Goal: Information Seeking & Learning: Check status

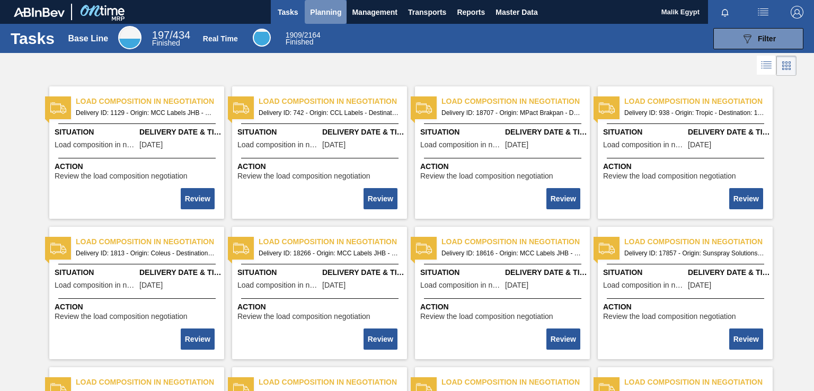
click at [328, 13] on span "Planning" at bounding box center [325, 12] width 31 height 13
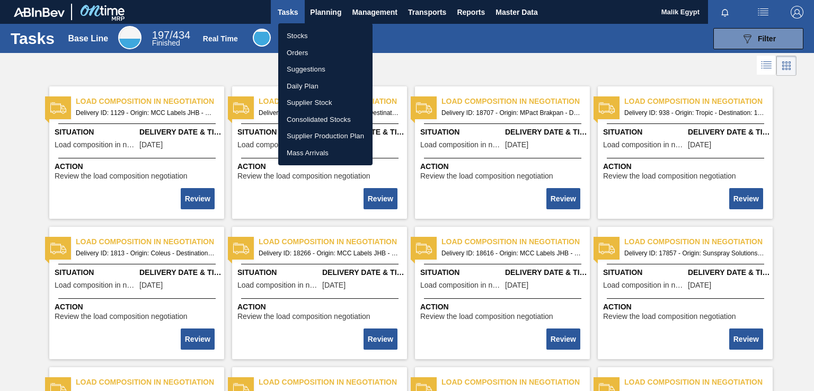
click at [299, 53] on li "Orders" at bounding box center [325, 53] width 94 height 17
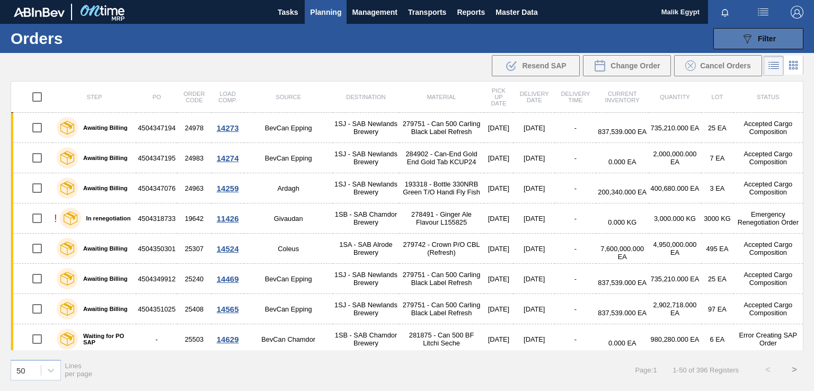
click at [761, 41] on span "Filter" at bounding box center [767, 38] width 18 height 8
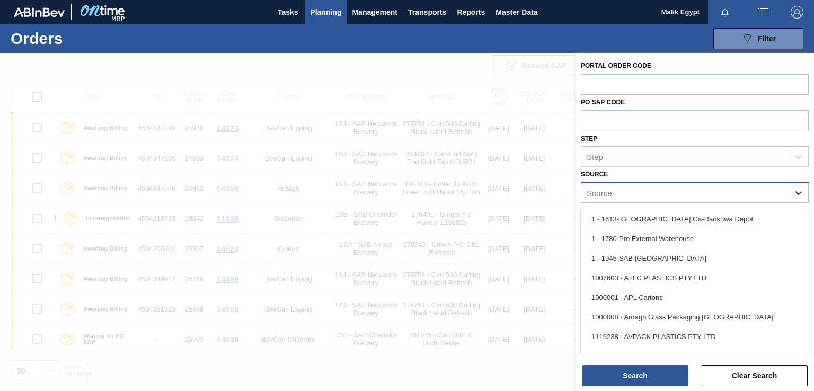
click at [794, 193] on icon at bounding box center [798, 193] width 11 height 11
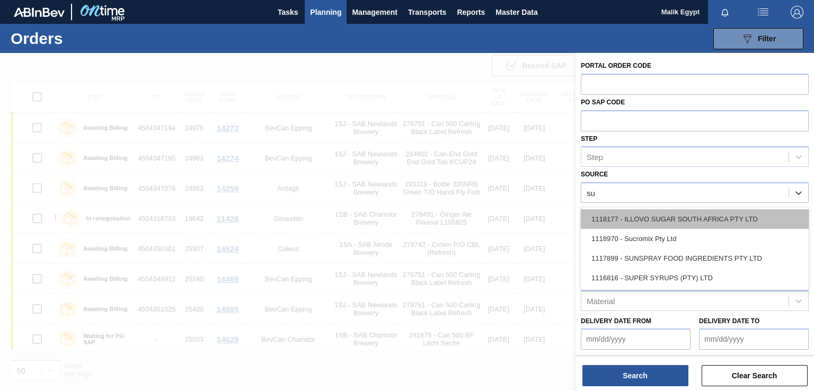
type input "sup"
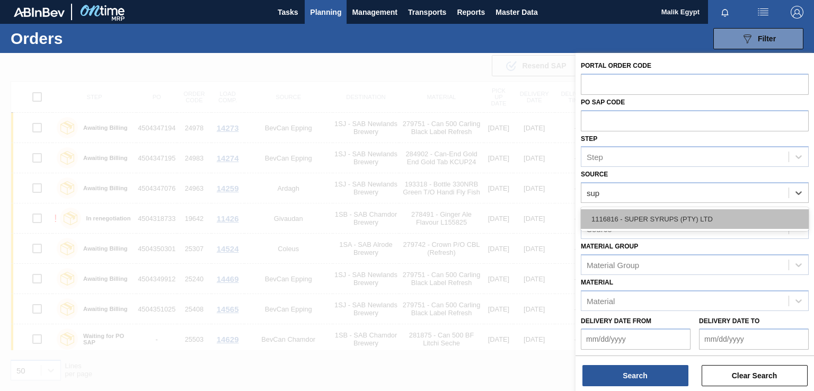
click at [666, 217] on div "1116816 - SUPER SYRUPS (PTY) LTD" at bounding box center [695, 219] width 228 height 20
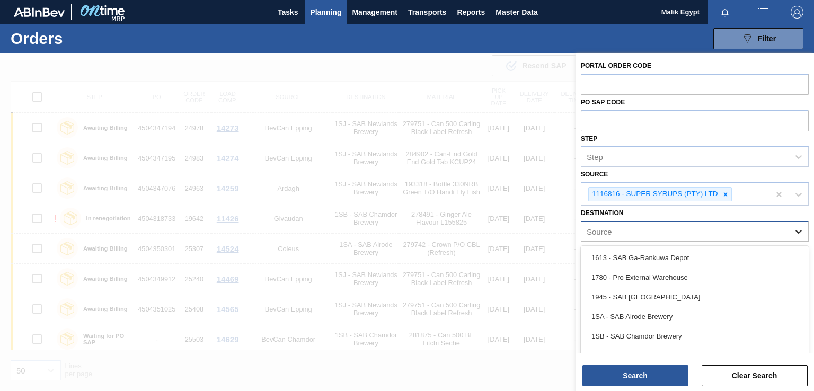
click at [796, 231] on icon at bounding box center [799, 232] width 6 height 4
type input "ne"
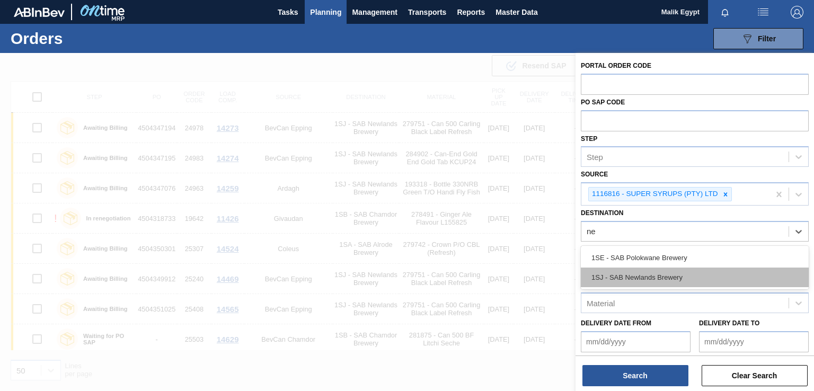
click at [664, 276] on div "1SJ - SAB Newlands Brewery" at bounding box center [695, 278] width 228 height 20
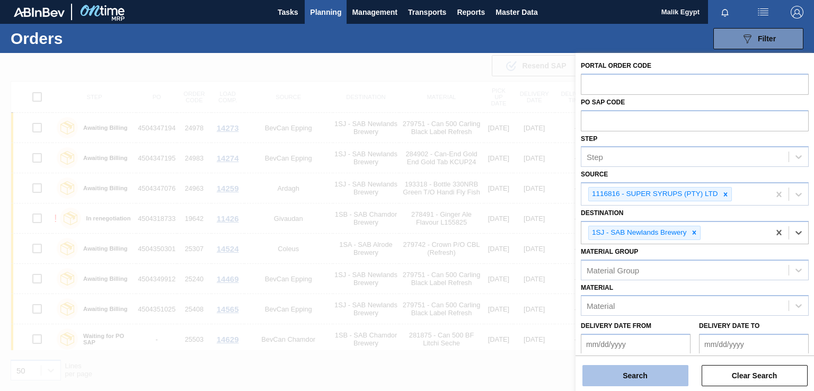
click at [630, 378] on button "Search" at bounding box center [635, 375] width 106 height 21
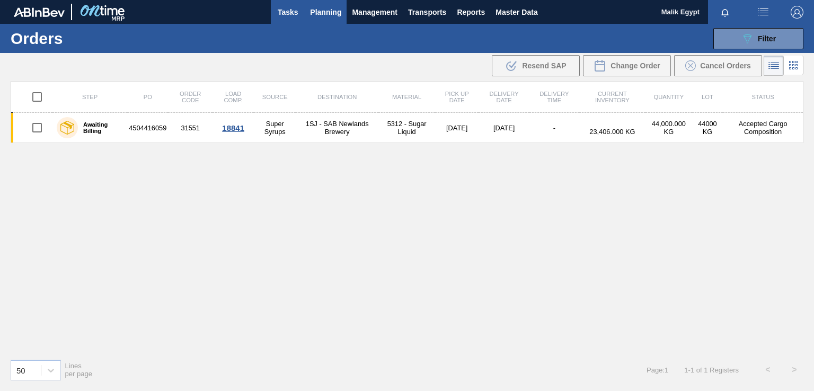
click at [286, 8] on span "Tasks" at bounding box center [287, 12] width 23 height 13
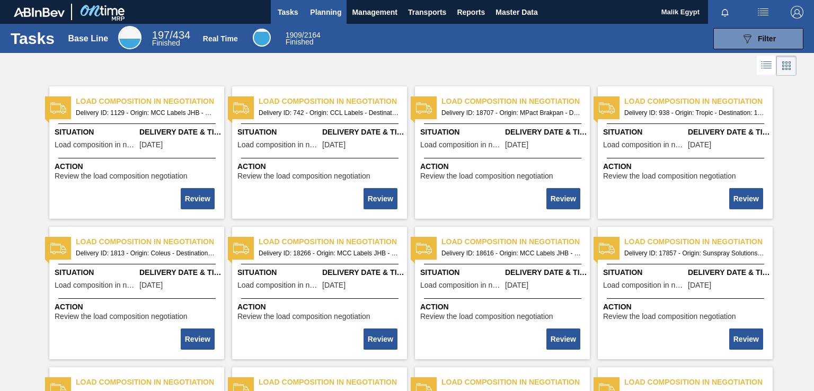
click at [324, 13] on span "Planning" at bounding box center [325, 12] width 31 height 13
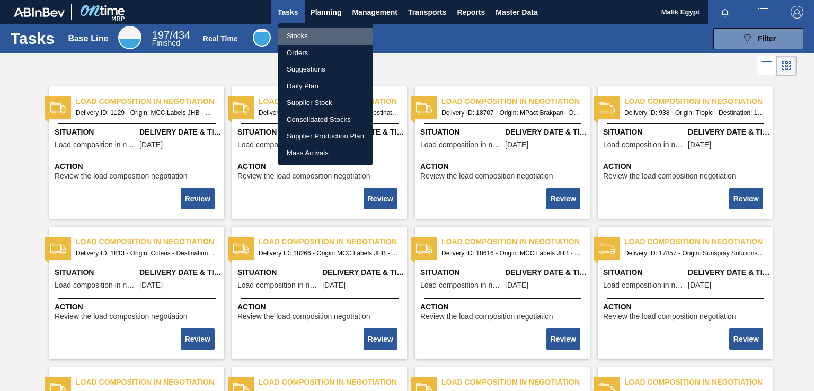
click at [304, 33] on li "Stocks" at bounding box center [325, 36] width 94 height 17
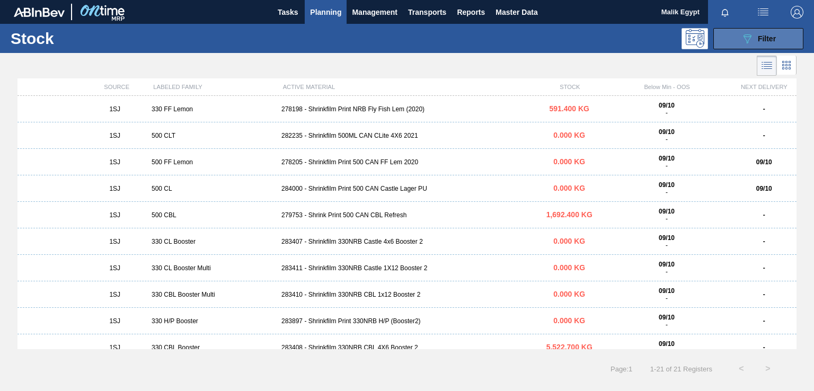
click at [750, 39] on icon "089F7B8B-B2A5-4AFE-B5C0-19BA573D28AC" at bounding box center [747, 38] width 13 height 13
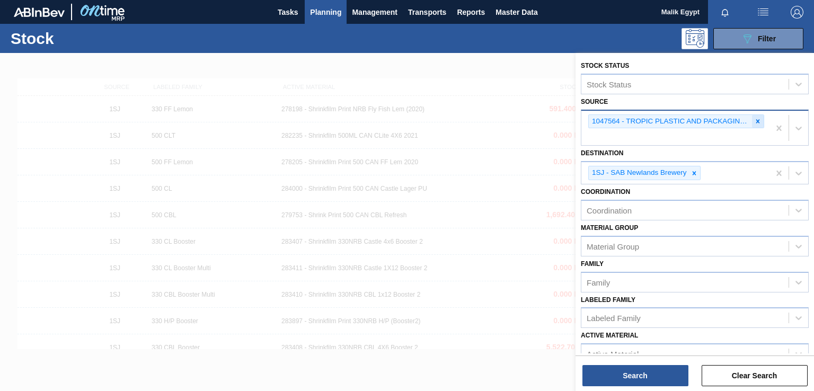
click at [755, 120] on icon at bounding box center [757, 121] width 7 height 7
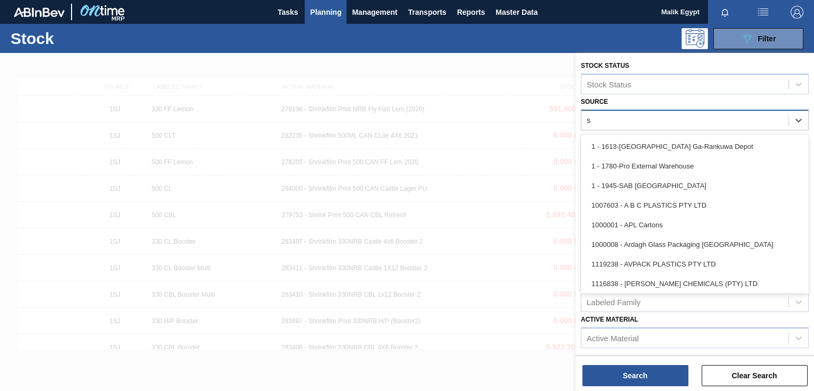
type input "su"
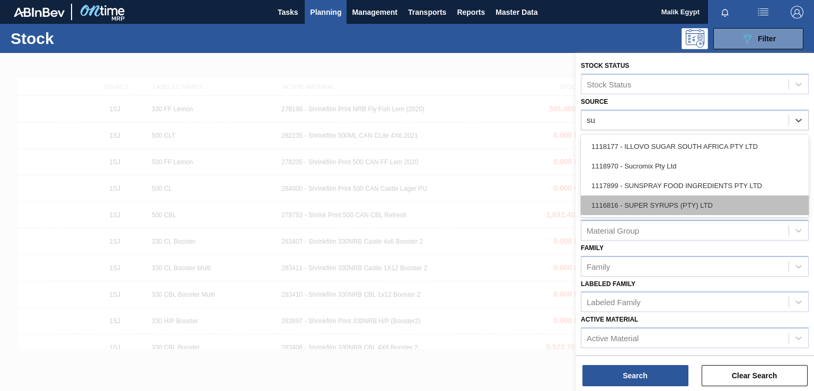
click at [661, 205] on div "1116816 - SUPER SYRUPS (PTY) LTD" at bounding box center [695, 206] width 228 height 20
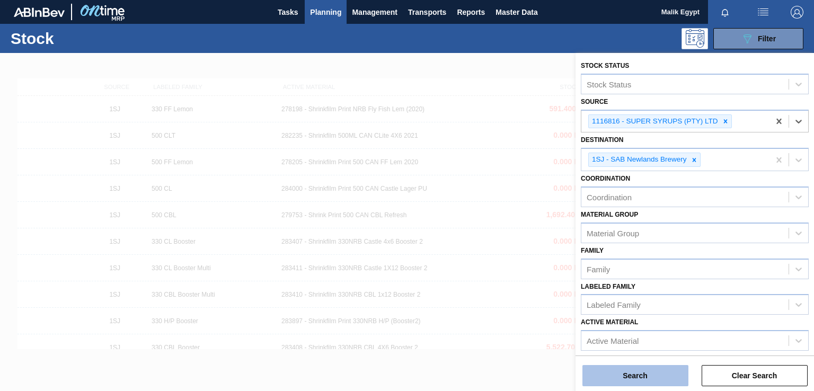
click at [624, 382] on button "Search" at bounding box center [635, 375] width 106 height 21
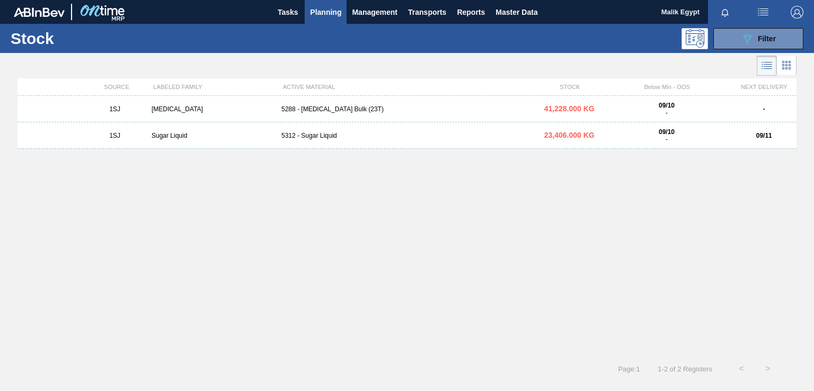
click at [183, 136] on div "Sugar Liquid" at bounding box center [212, 135] width 130 height 7
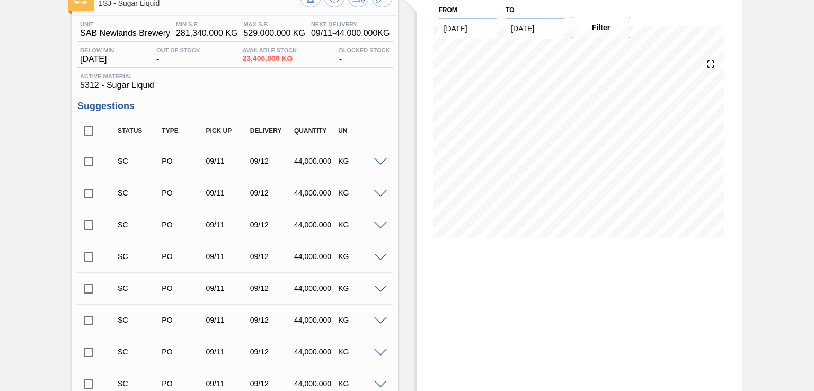
scroll to position [40, 0]
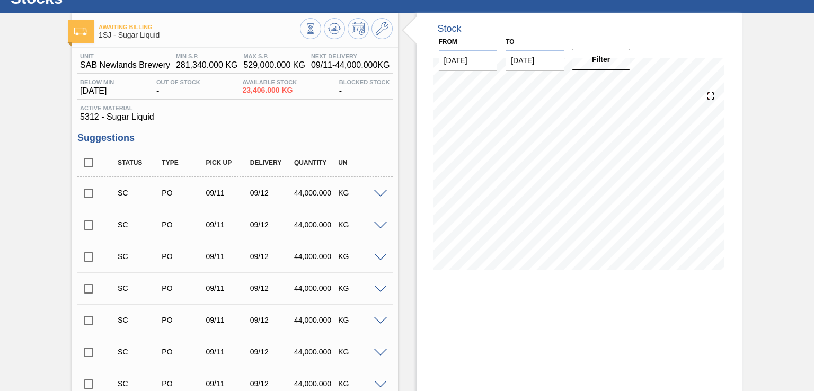
click at [89, 197] on input "checkbox" at bounding box center [88, 193] width 22 height 22
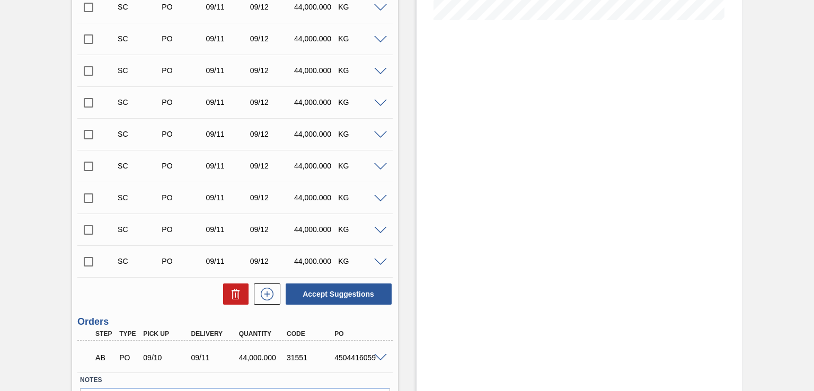
scroll to position [305, 0]
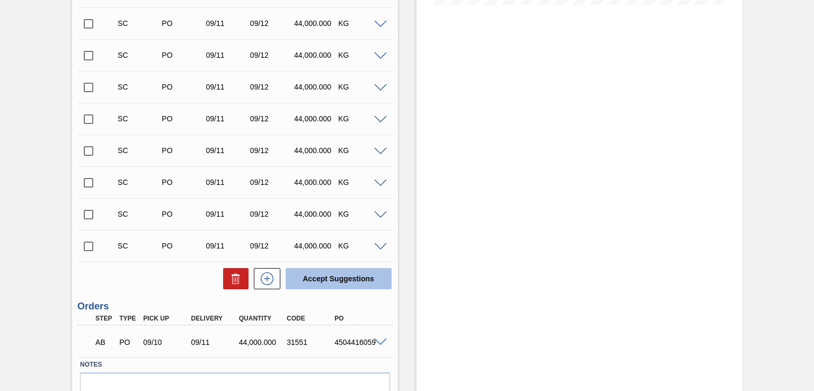
click at [338, 282] on button "Accept Suggestions" at bounding box center [339, 278] width 106 height 21
checkbox input "false"
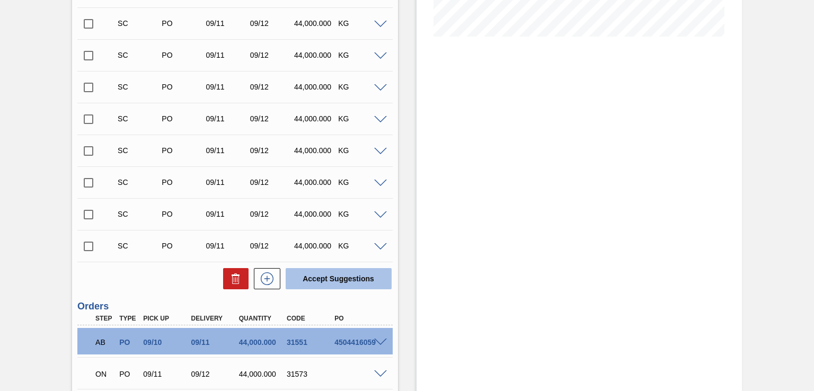
scroll to position [358, 0]
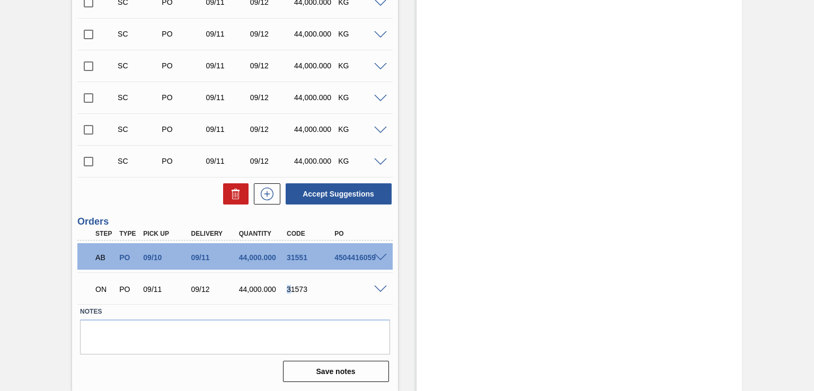
click at [290, 289] on div "31573" at bounding box center [310, 289] width 52 height 8
click at [316, 315] on label "Notes" at bounding box center [235, 311] width 310 height 15
drag, startPoint x: 286, startPoint y: 287, endPoint x: 335, endPoint y: 294, distance: 49.8
click at [335, 294] on div "ON PO 09/11 09/12 44,000.000 31573" at bounding box center [232, 288] width 287 height 21
copy div "31573"
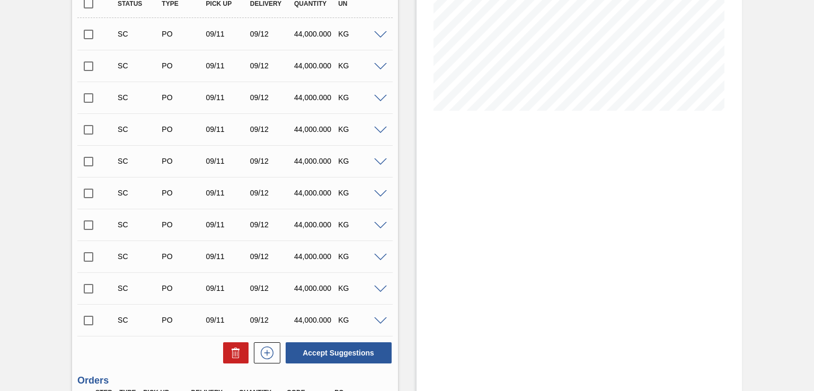
scroll to position [93, 0]
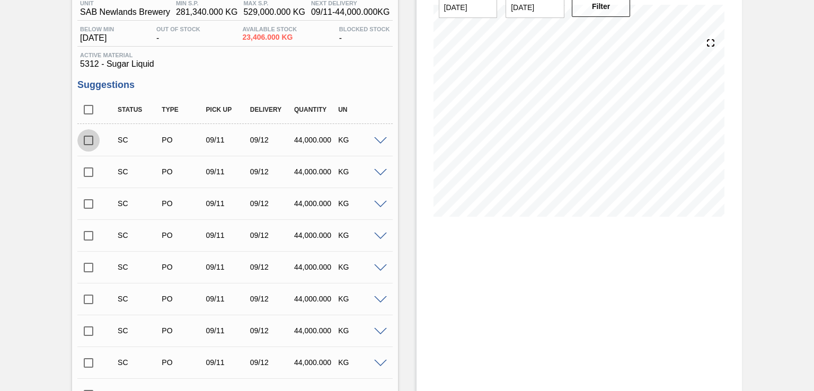
click at [87, 143] on input "checkbox" at bounding box center [88, 140] width 22 height 22
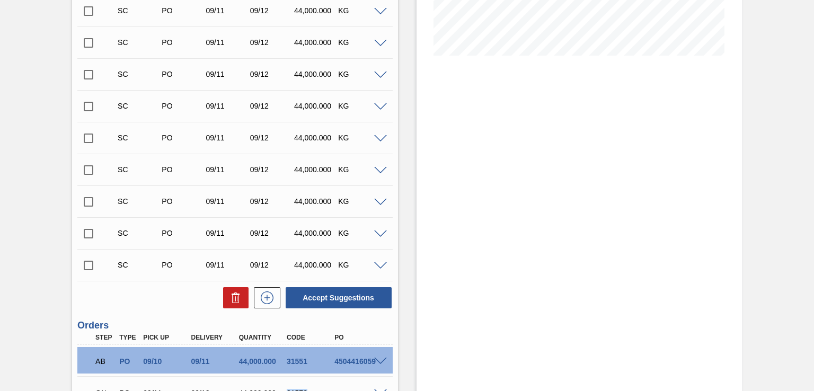
scroll to position [358, 0]
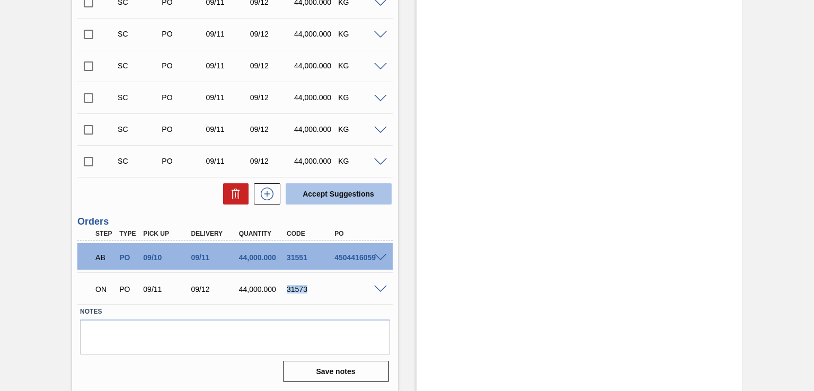
click at [343, 196] on button "Accept Suggestions" at bounding box center [339, 193] width 106 height 21
checkbox input "false"
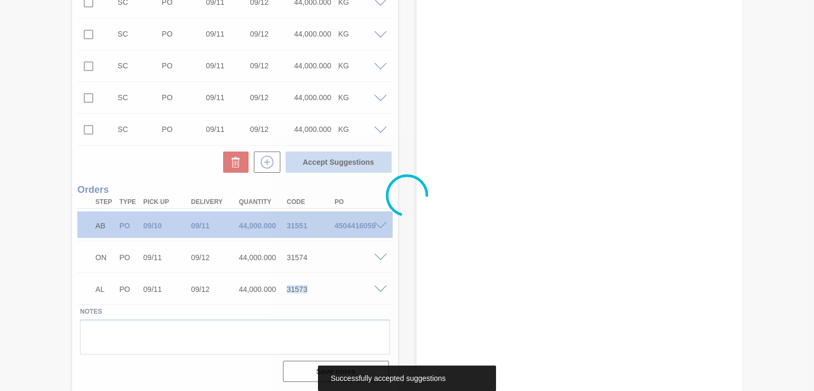
scroll to position [326, 0]
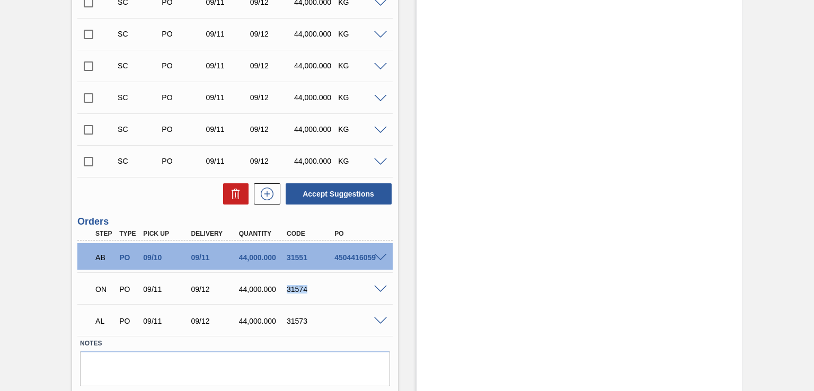
drag, startPoint x: 286, startPoint y: 288, endPoint x: 308, endPoint y: 289, distance: 21.8
click at [308, 289] on div "31574" at bounding box center [310, 289] width 52 height 8
copy div "31574"
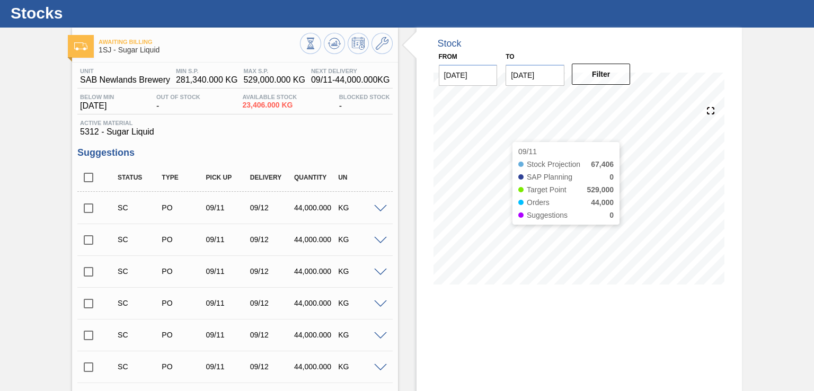
scroll to position [0, 0]
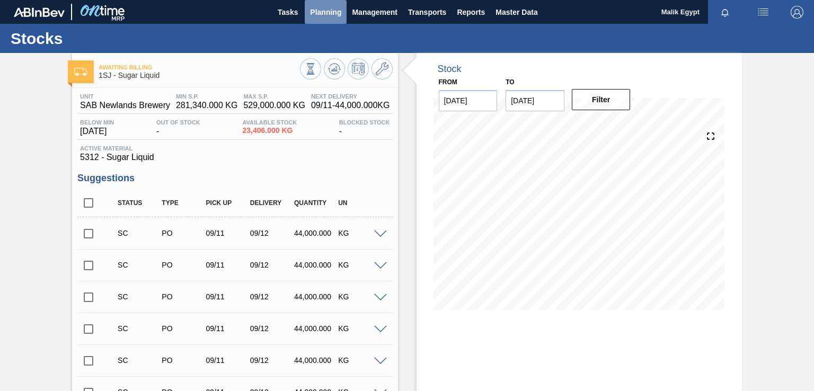
click at [324, 15] on span "Planning" at bounding box center [325, 12] width 31 height 13
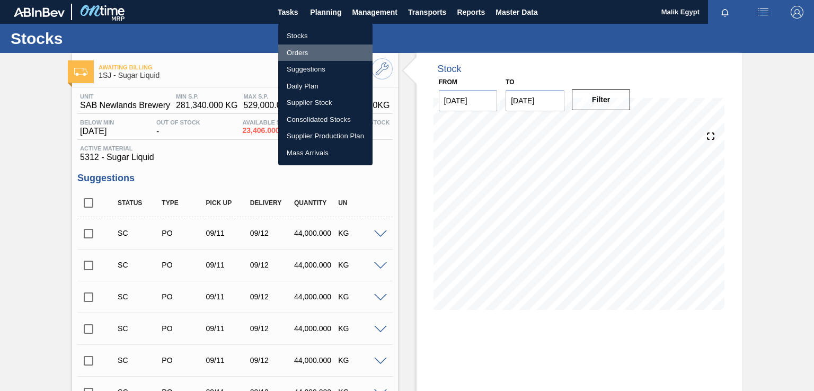
click at [302, 52] on li "Orders" at bounding box center [325, 53] width 94 height 17
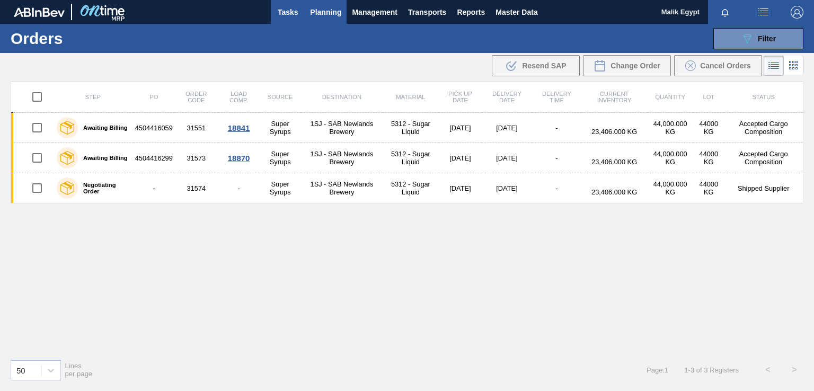
click at [286, 7] on span "Tasks" at bounding box center [287, 12] width 23 height 13
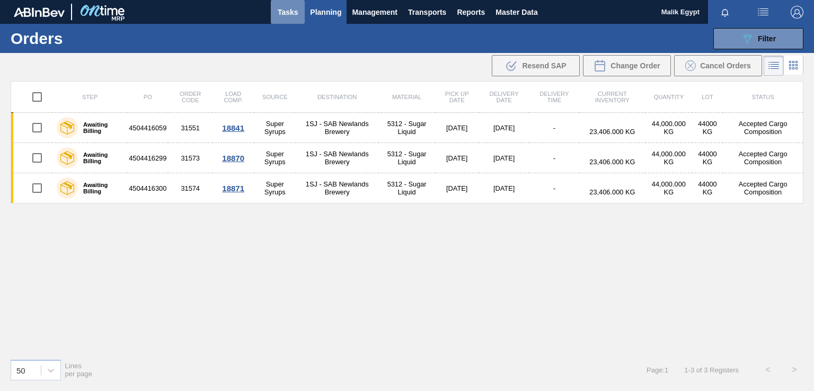
click at [289, 9] on span "Tasks" at bounding box center [287, 12] width 23 height 13
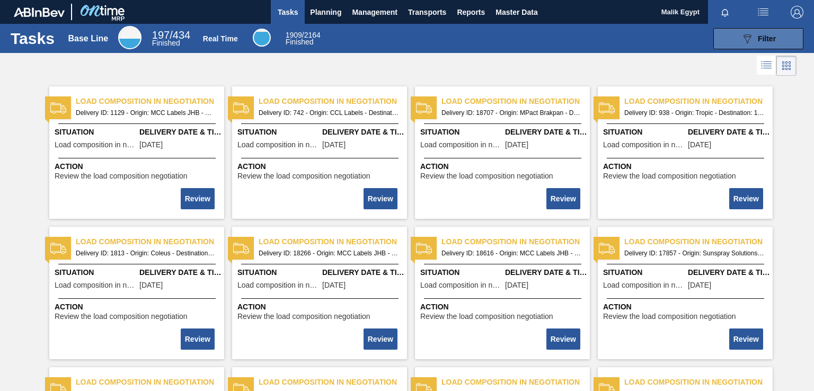
click at [763, 39] on span "Filter" at bounding box center [767, 38] width 18 height 8
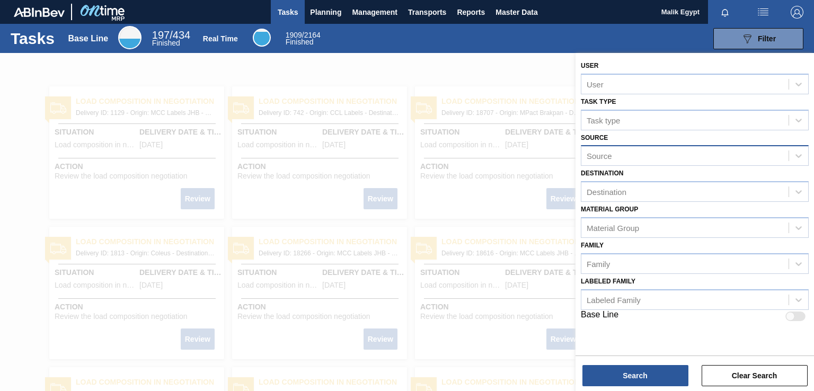
click at [676, 155] on div "Source" at bounding box center [684, 155] width 207 height 15
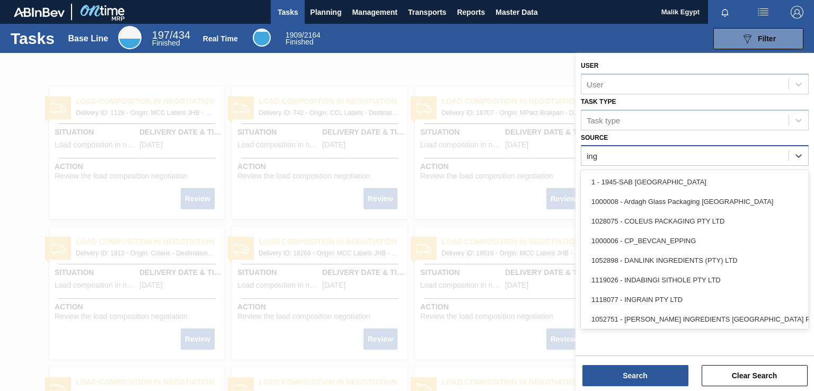
type input "ingr"
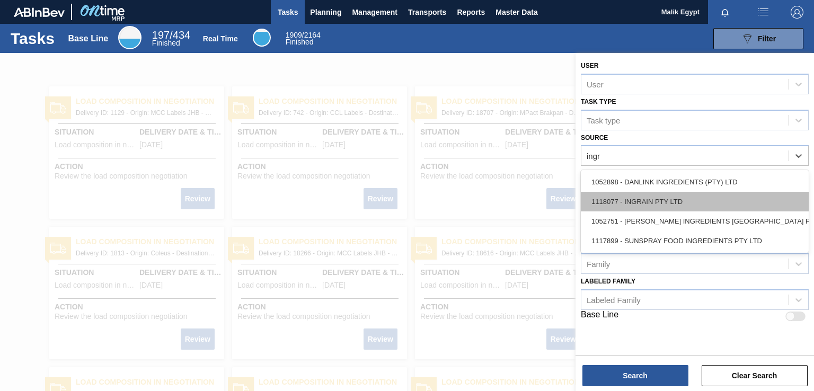
click at [648, 201] on div "1118077 - INGRAIN PTY LTD" at bounding box center [695, 202] width 228 height 20
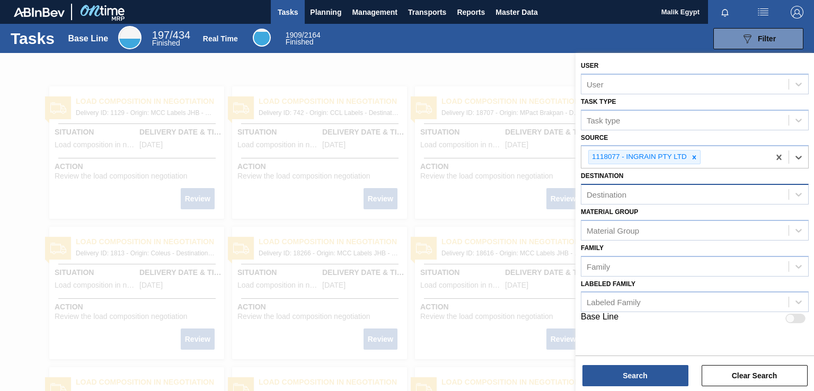
click at [700, 193] on div "Destination" at bounding box center [684, 194] width 207 height 15
type input "new"
click at [679, 216] on div "1SJ - SAB Newlands Brewery" at bounding box center [695, 221] width 228 height 20
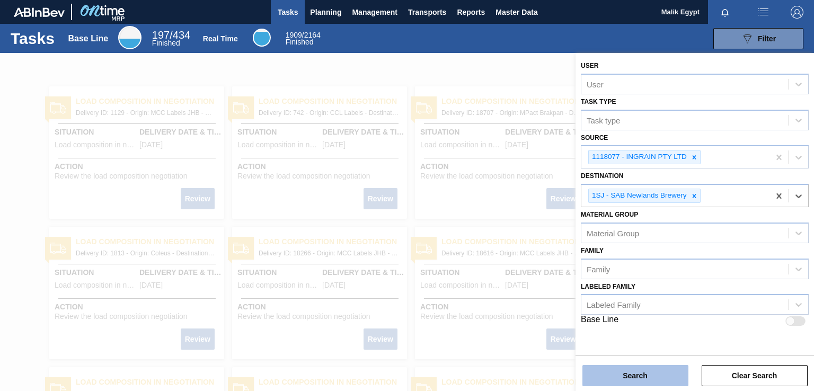
click at [645, 377] on button "Search" at bounding box center [635, 375] width 106 height 21
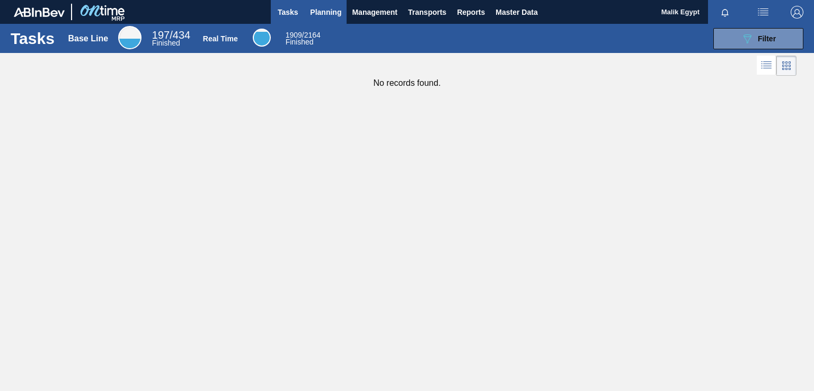
click at [330, 10] on span "Planning" at bounding box center [325, 12] width 31 height 13
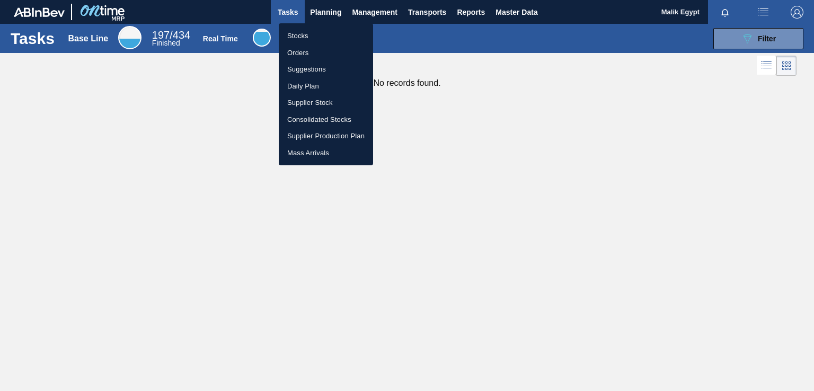
click at [307, 49] on li "Orders" at bounding box center [326, 53] width 94 height 17
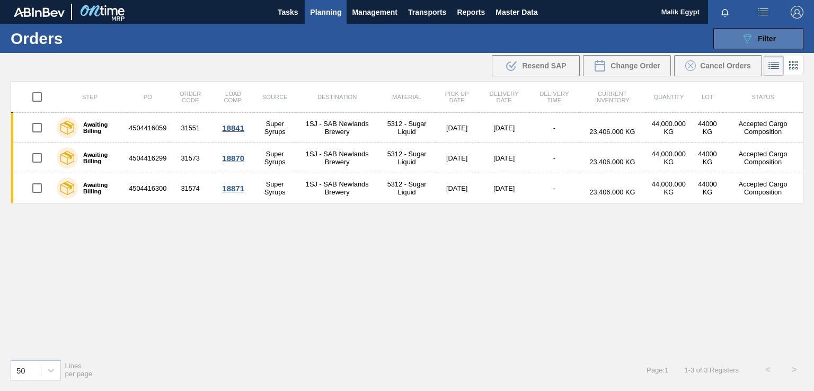
click at [778, 39] on button "089F7B8B-B2A5-4AFE-B5C0-19BA573D28AC Filter" at bounding box center [758, 38] width 90 height 21
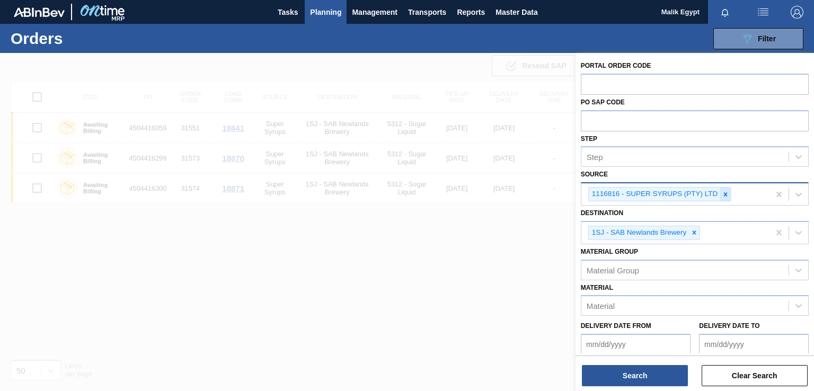
click at [722, 193] on icon at bounding box center [725, 194] width 7 height 7
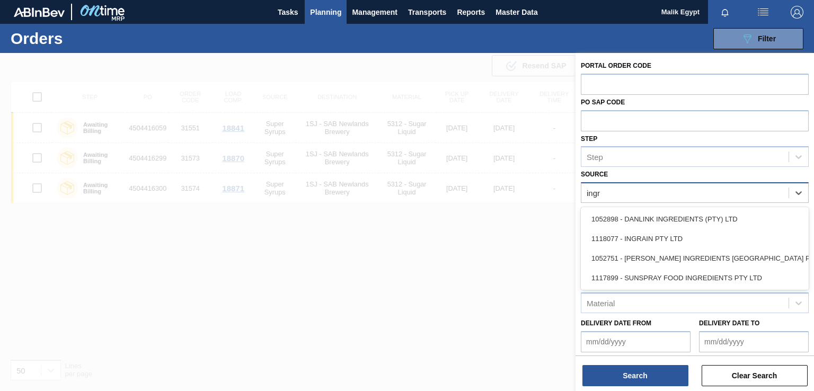
type input "ingra"
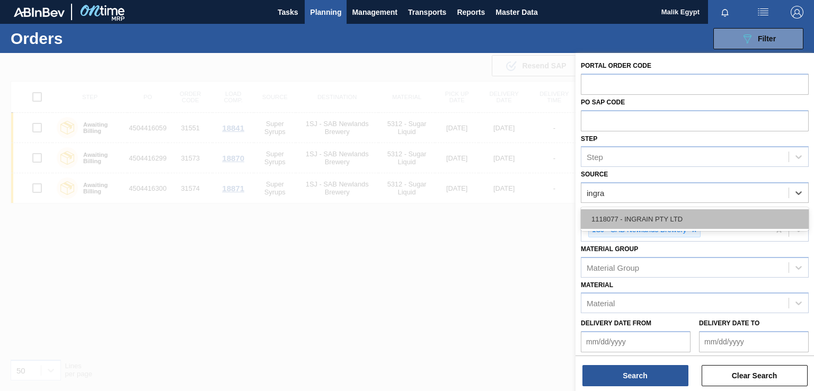
click at [655, 216] on div "1118077 - INGRAIN PTY LTD" at bounding box center [695, 219] width 228 height 20
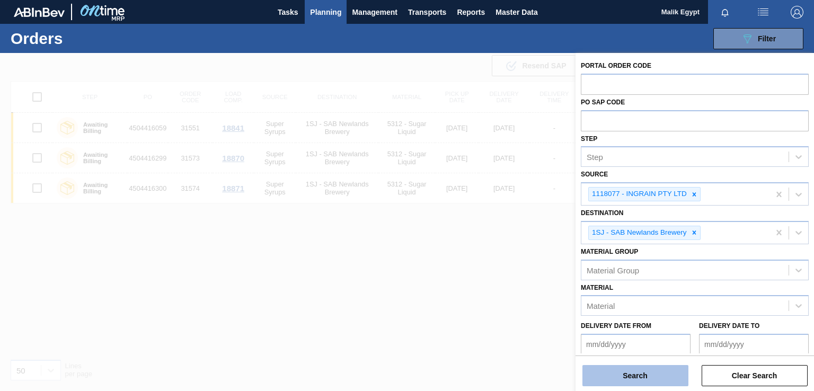
click at [654, 380] on button "Search" at bounding box center [635, 375] width 106 height 21
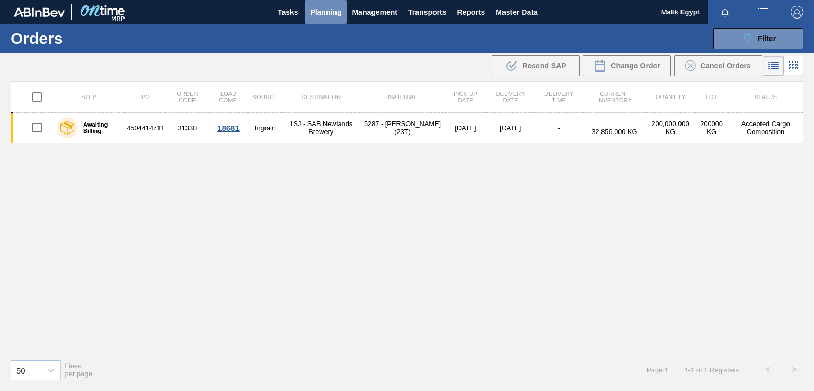
click at [334, 10] on span "Planning" at bounding box center [325, 12] width 31 height 13
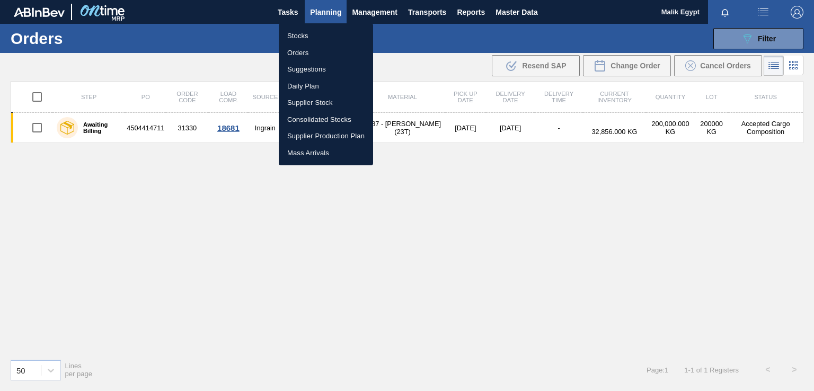
click at [300, 34] on li "Stocks" at bounding box center [326, 36] width 94 height 17
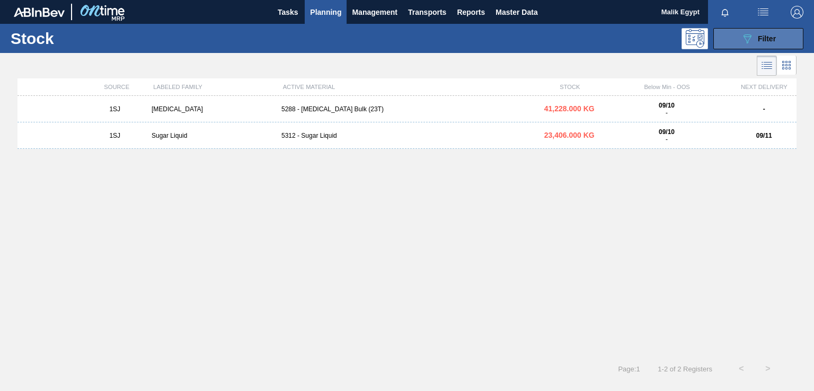
click at [772, 39] on span "Filter" at bounding box center [767, 38] width 18 height 8
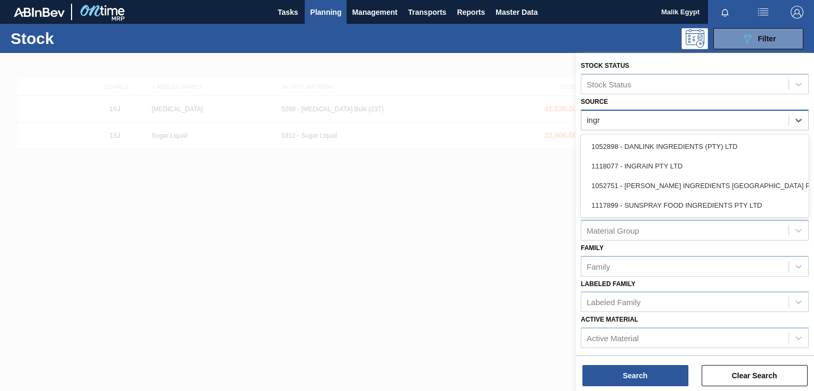
type input "ingra"
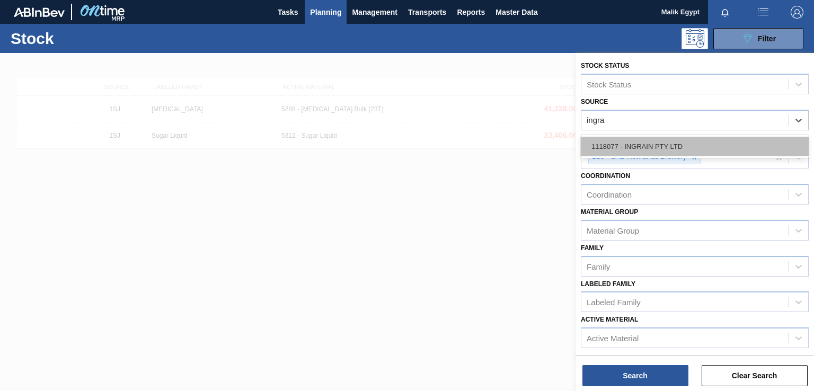
click at [654, 145] on div "1118077 - INGRAIN PTY LTD" at bounding box center [695, 147] width 228 height 20
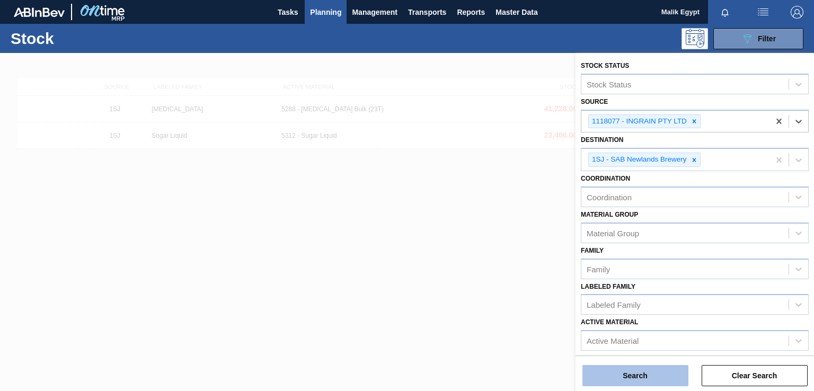
click at [626, 380] on button "Search" at bounding box center [635, 375] width 106 height 21
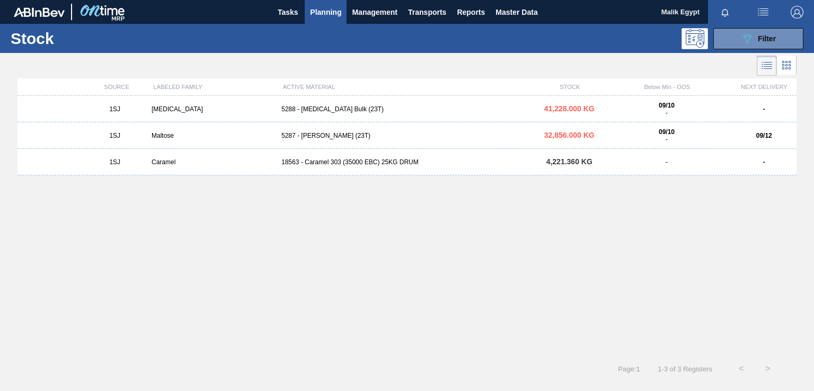
click at [325, 111] on div "5288 - [MEDICAL_DATA] Bulk (23T)" at bounding box center [407, 108] width 260 height 7
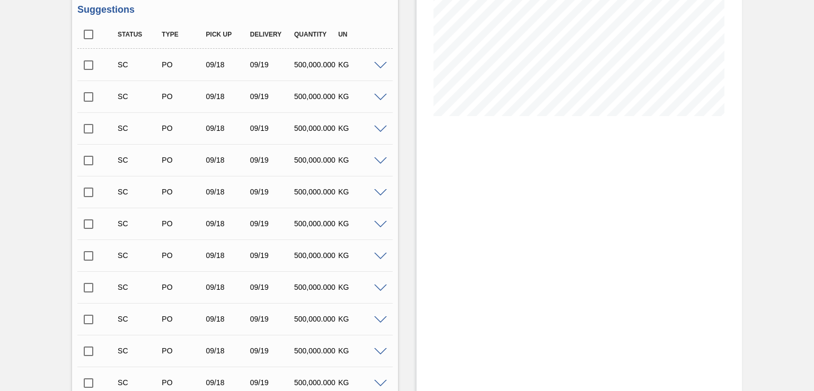
scroll to position [53, 0]
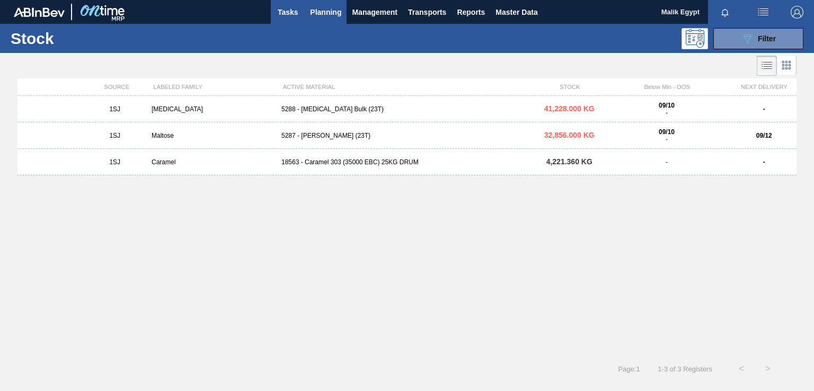
click at [291, 9] on span "Tasks" at bounding box center [287, 12] width 23 height 13
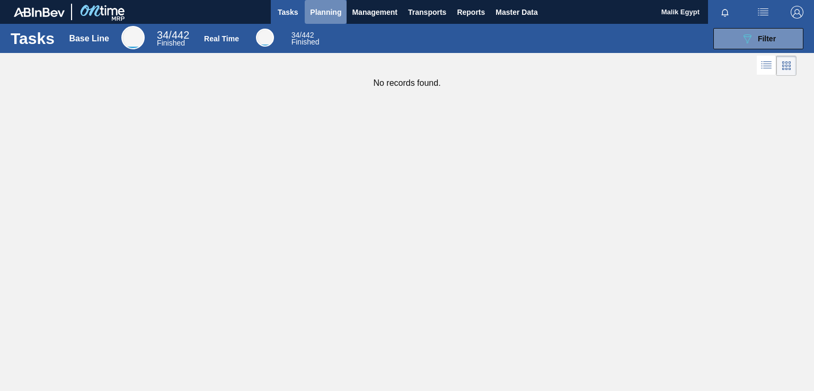
click at [330, 11] on span "Planning" at bounding box center [325, 12] width 31 height 13
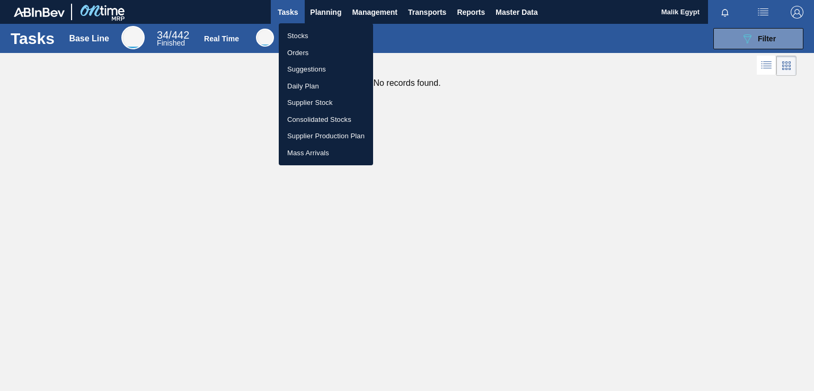
click at [304, 36] on li "Stocks" at bounding box center [326, 36] width 94 height 17
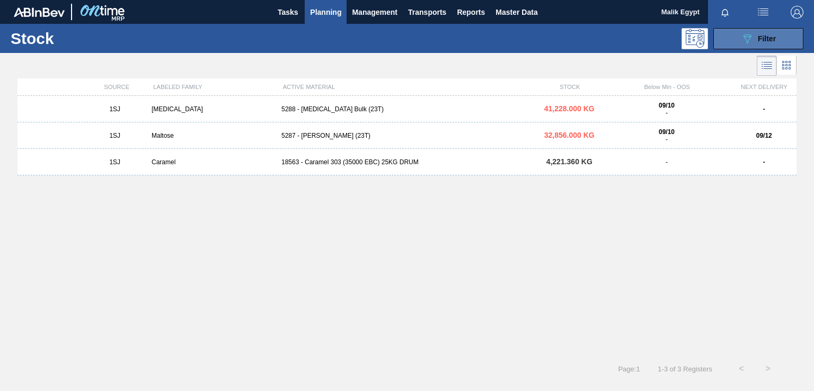
click at [773, 39] on span "Filter" at bounding box center [767, 38] width 18 height 8
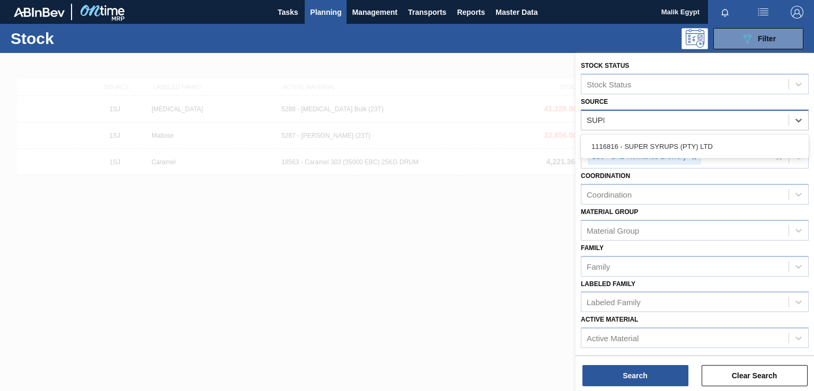
type input "SUPER"
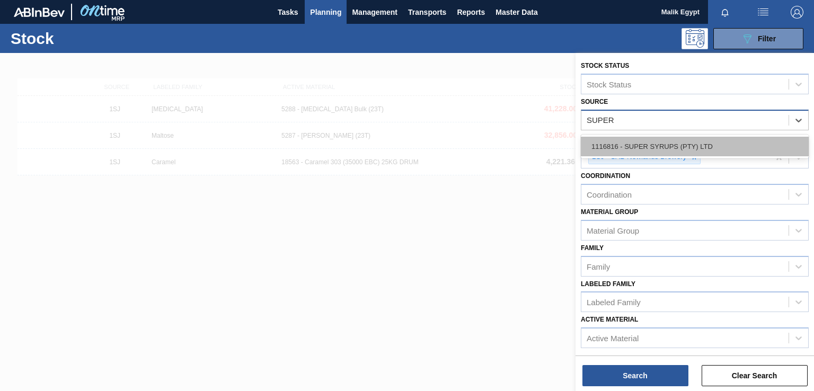
click at [709, 143] on div "1116816 - SUPER SYRUPS (PTY) LTD" at bounding box center [695, 147] width 228 height 20
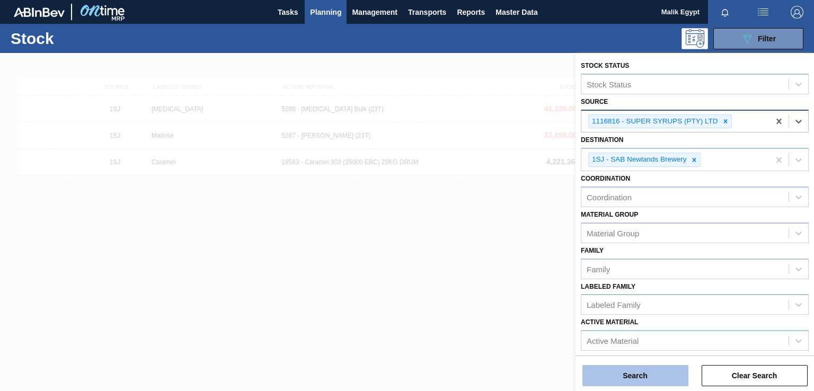
click at [655, 384] on button "Search" at bounding box center [635, 375] width 106 height 21
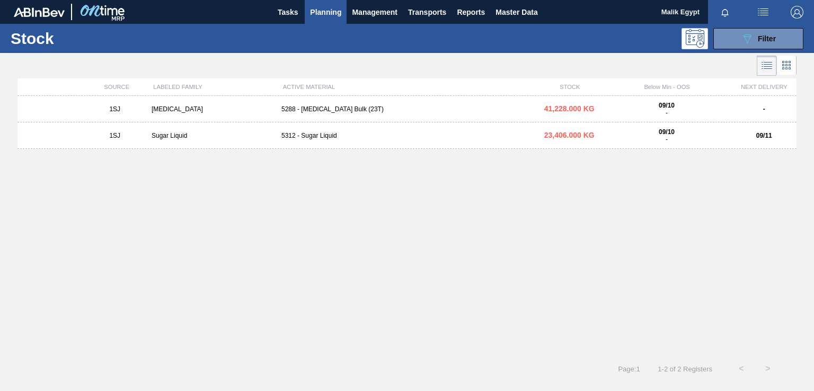
click at [196, 137] on div "Sugar Liquid" at bounding box center [212, 135] width 130 height 7
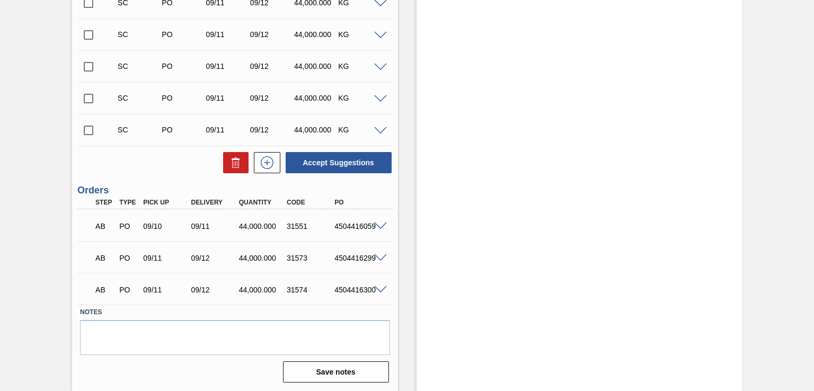
scroll to position [358, 0]
